Goal: Transaction & Acquisition: Purchase product/service

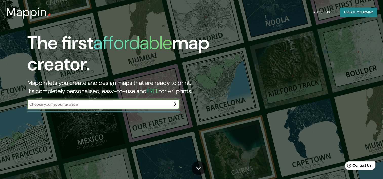
click at [106, 103] on input "text" at bounding box center [98, 105] width 142 height 6
paste input "[GEOGRAPHIC_DATA][PERSON_NAME], [GEOGRAPHIC_DATA]"
type input "[GEOGRAPHIC_DATA][PERSON_NAME], [GEOGRAPHIC_DATA]"
click at [176, 105] on icon "button" at bounding box center [174, 104] width 6 height 6
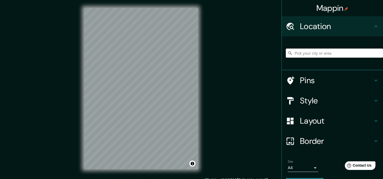
click at [301, 54] on input "Pick your city or area" at bounding box center [334, 53] width 97 height 9
paste input "[GEOGRAPHIC_DATA][PERSON_NAME], [GEOGRAPHIC_DATA]"
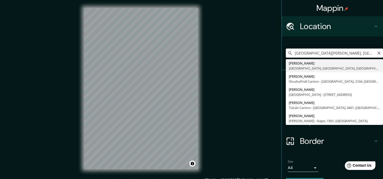
type input "[PERSON_NAME], [GEOGRAPHIC_DATA], [GEOGRAPHIC_DATA], [GEOGRAPHIC_DATA]"
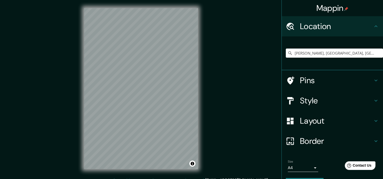
click at [310, 83] on h4 "Pins" at bounding box center [336, 80] width 73 height 10
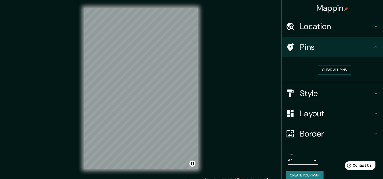
click at [318, 97] on h4 "Style" at bounding box center [336, 93] width 73 height 10
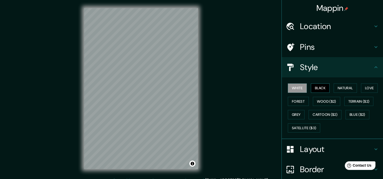
click at [314, 87] on button "Black" at bounding box center [320, 88] width 19 height 9
click at [343, 89] on button "Natural" at bounding box center [345, 88] width 23 height 9
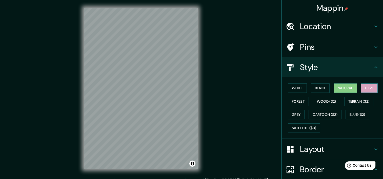
click at [359, 90] on div "White Black Natural Love Forest Wood ($2) Terrain ($2) Grey Cartoon ($2) Blue (…" at bounding box center [334, 108] width 97 height 53
click at [298, 102] on button "Forest" at bounding box center [298, 101] width 21 height 9
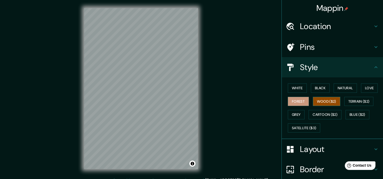
click at [323, 101] on button "Wood ($2)" at bounding box center [326, 101] width 27 height 9
click at [351, 101] on button "Terrain ($2)" at bounding box center [359, 101] width 29 height 9
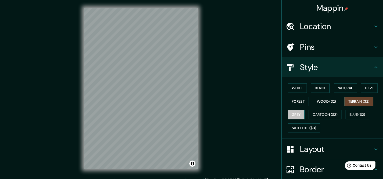
click at [294, 117] on button "Grey" at bounding box center [296, 114] width 17 height 9
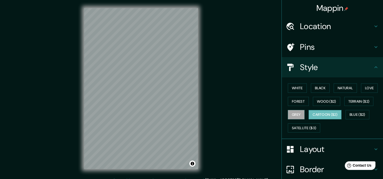
click at [314, 118] on button "Cartoon ($2)" at bounding box center [325, 114] width 33 height 9
click at [350, 117] on button "Blue ($2)" at bounding box center [358, 114] width 24 height 9
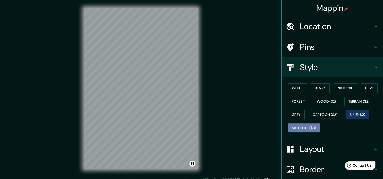
click at [294, 127] on button "Satellite ($3)" at bounding box center [304, 128] width 32 height 9
click at [312, 22] on h4 "Location" at bounding box center [336, 26] width 73 height 10
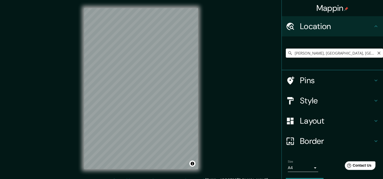
click at [317, 54] on input "[PERSON_NAME], [GEOGRAPHIC_DATA], [GEOGRAPHIC_DATA], [GEOGRAPHIC_DATA]" at bounding box center [334, 53] width 97 height 9
click at [377, 53] on icon "Clear" at bounding box center [379, 53] width 4 height 4
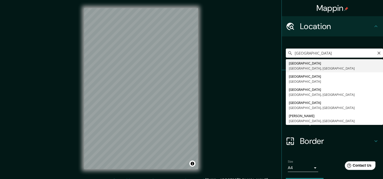
type input "[GEOGRAPHIC_DATA], [GEOGRAPHIC_DATA]"
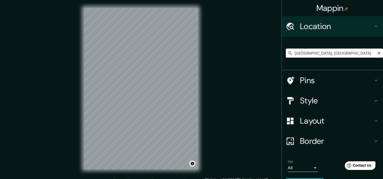
click at [322, 51] on input "[GEOGRAPHIC_DATA], [GEOGRAPHIC_DATA]" at bounding box center [334, 53] width 97 height 9
click at [377, 52] on icon "Clear" at bounding box center [379, 53] width 4 height 4
click at [79, 100] on div "© Mapbox © OpenStreetMap Improve this map © Maxar" at bounding box center [141, 89] width 130 height 178
drag, startPoint x: 348, startPoint y: 54, endPoint x: 305, endPoint y: 59, distance: 43.1
click at [305, 59] on div "[GEOGRAPHIC_DATA], [GEOGRAPHIC_DATA], [GEOGRAPHIC_DATA]" at bounding box center [334, 53] width 97 height 25
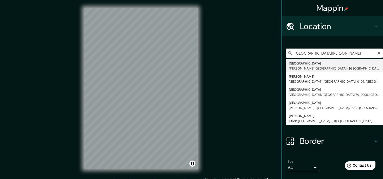
type input "[GEOGRAPHIC_DATA], [PERSON_NAME][GEOGRAPHIC_DATA] - [GEOGRAPHIC_DATA], 0911, [G…"
